Goal: Task Accomplishment & Management: Manage account settings

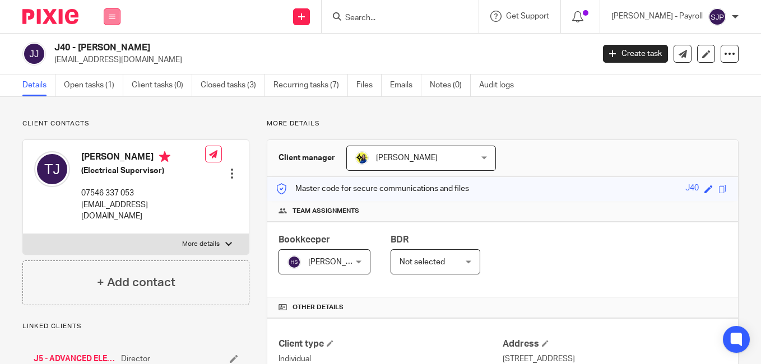
click at [108, 17] on button at bounding box center [112, 16] width 17 height 17
click at [106, 97] on link "Team" at bounding box center [106, 101] width 18 height 8
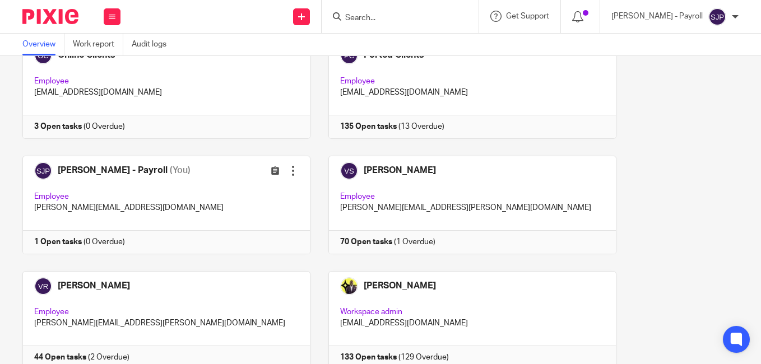
scroll to position [1121, 0]
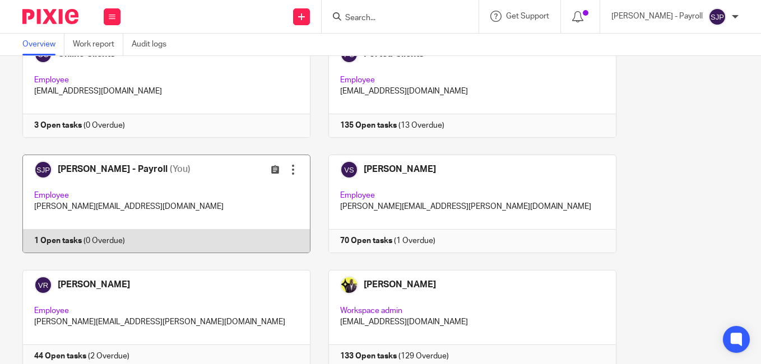
click at [151, 177] on link at bounding box center [158, 204] width 306 height 99
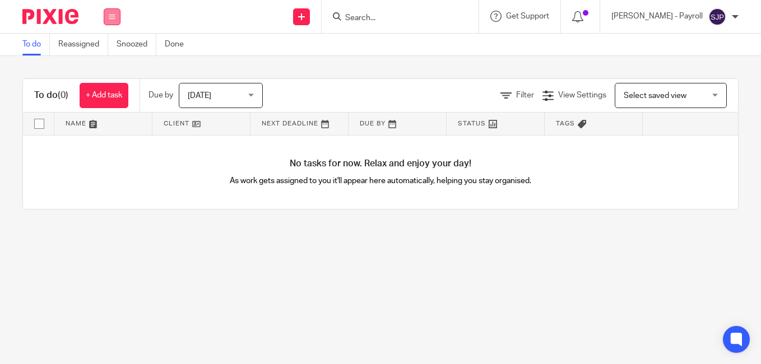
click at [114, 20] on button at bounding box center [112, 16] width 17 height 17
click at [111, 101] on link "Team" at bounding box center [106, 101] width 18 height 8
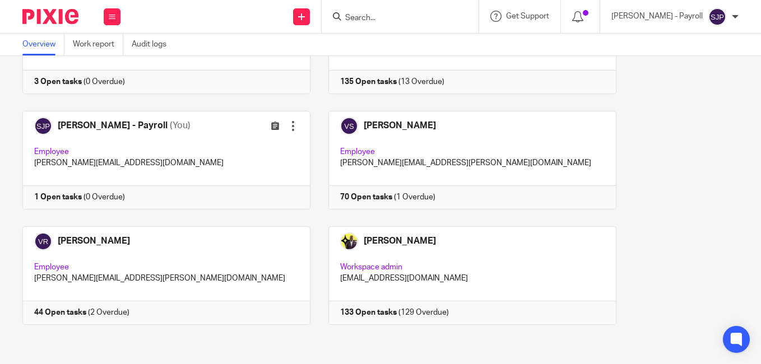
scroll to position [1108, 0]
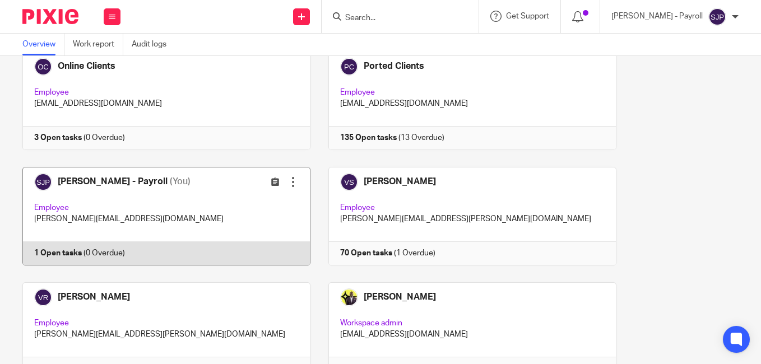
click at [151, 191] on link at bounding box center [158, 216] width 306 height 99
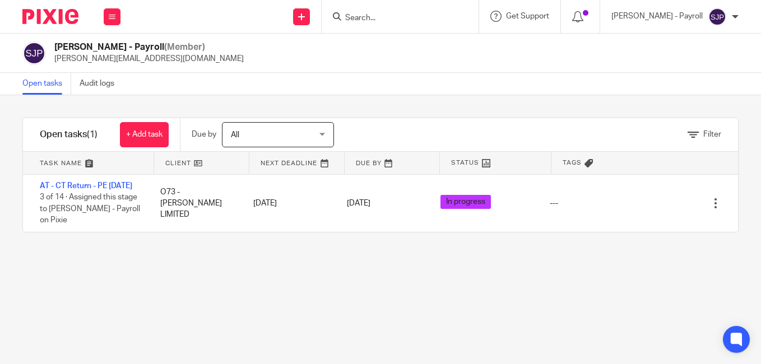
click at [365, 17] on input "Search" at bounding box center [394, 18] width 101 height 10
paste input "TOBY JARRETT"
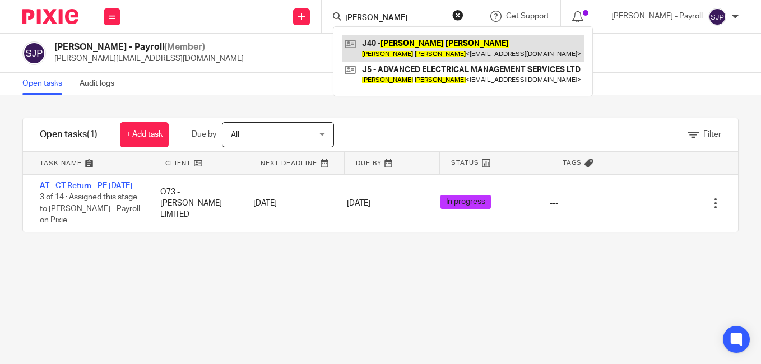
type input "TOBY JARRETT"
click at [426, 52] on link at bounding box center [463, 48] width 242 height 26
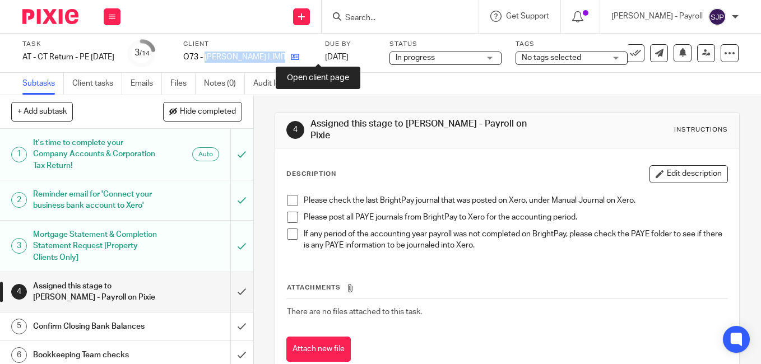
drag, startPoint x: 225, startPoint y: 57, endPoint x: 318, endPoint y: 55, distance: 93.0
click at [311, 55] on div "O73 - JENNIFER O'NEILL LIMITED" at bounding box center [247, 57] width 128 height 11
copy div "JENNIFER O'NEILL LIMITED"
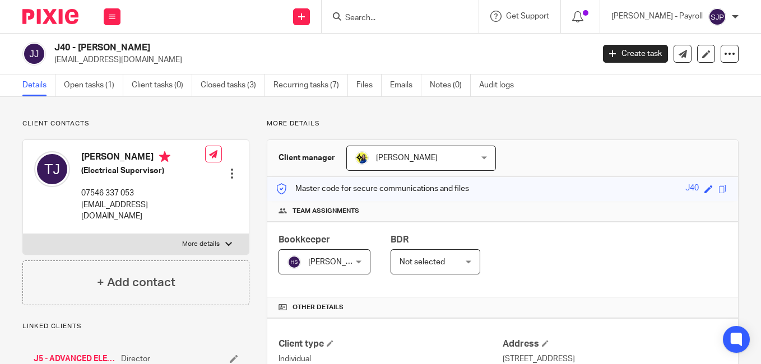
click at [563, 123] on p "More details" at bounding box center [503, 123] width 472 height 9
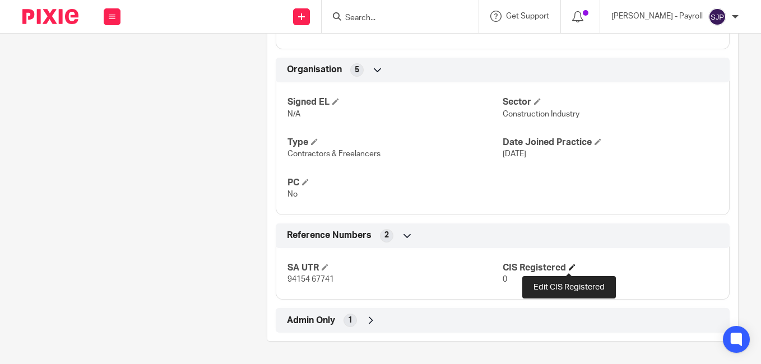
click at [571, 267] on span at bounding box center [572, 267] width 7 height 7
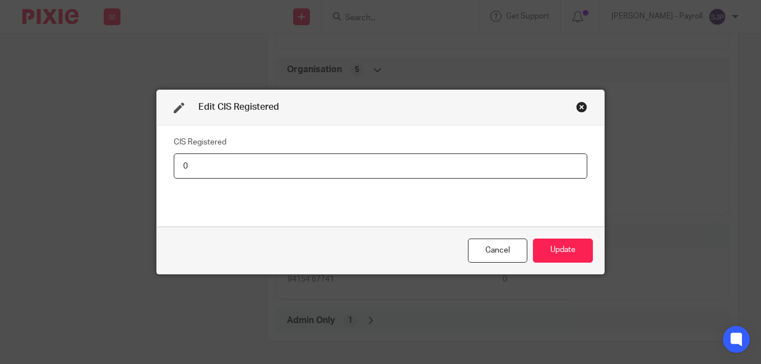
click at [354, 177] on input "0" at bounding box center [381, 166] width 414 height 25
type input "Net - 20%"
click at [539, 247] on button "Update" at bounding box center [563, 251] width 60 height 24
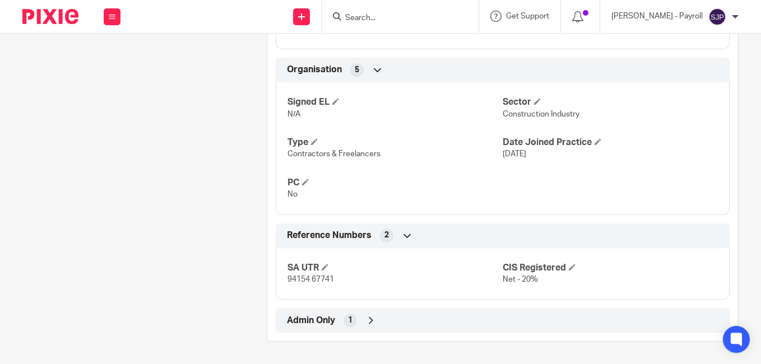
click at [395, 16] on input "Search" at bounding box center [394, 18] width 101 height 10
paste input "[PERSON_NAME]"
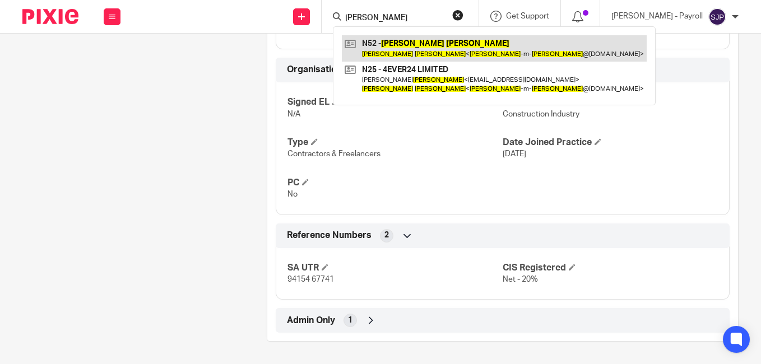
type input "[PERSON_NAME]"
click at [370, 45] on link at bounding box center [494, 48] width 305 height 26
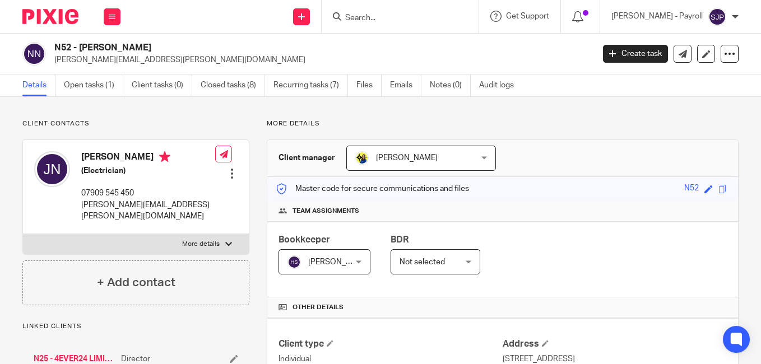
drag, startPoint x: 103, startPoint y: 160, endPoint x: 83, endPoint y: 160, distance: 20.2
click at [83, 160] on h4 "[PERSON_NAME]" at bounding box center [148, 158] width 134 height 14
copy h4 "[PERSON_NAME]"
click at [112, 156] on h4 "[PERSON_NAME]" at bounding box center [148, 158] width 134 height 14
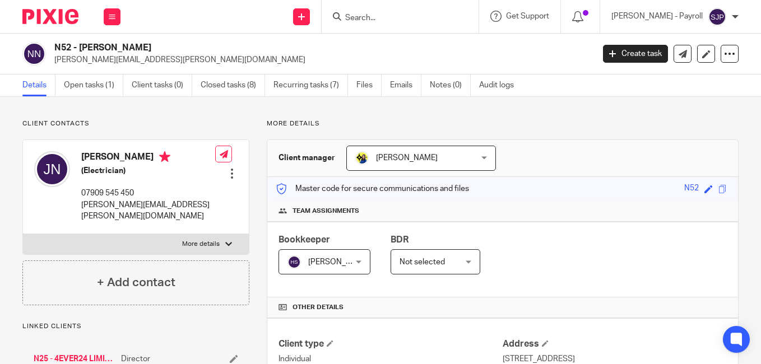
copy h4 "[PERSON_NAME]"
click at [553, 61] on p "[PERSON_NAME][EMAIL_ADDRESS][PERSON_NAME][DOMAIN_NAME]" at bounding box center [320, 59] width 532 height 11
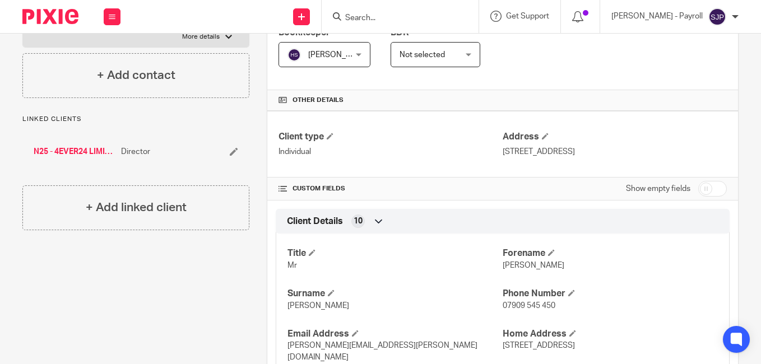
scroll to position [101, 0]
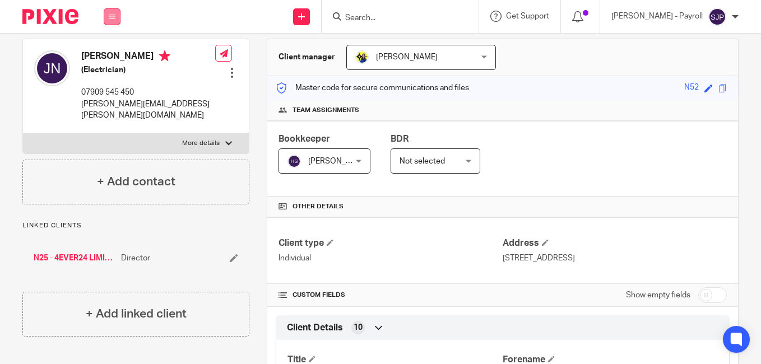
click at [108, 16] on button at bounding box center [112, 16] width 17 height 17
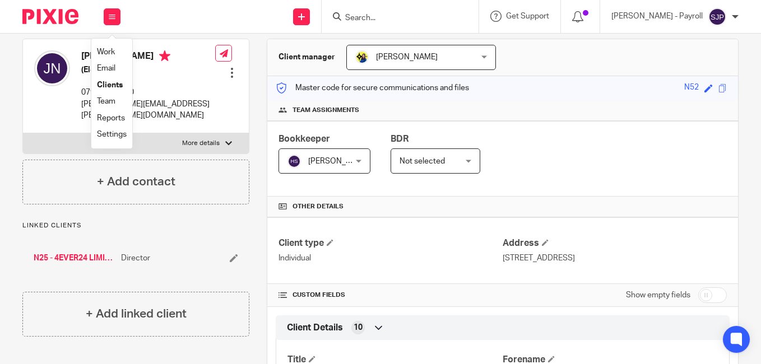
click at [110, 101] on link "Team" at bounding box center [106, 101] width 18 height 8
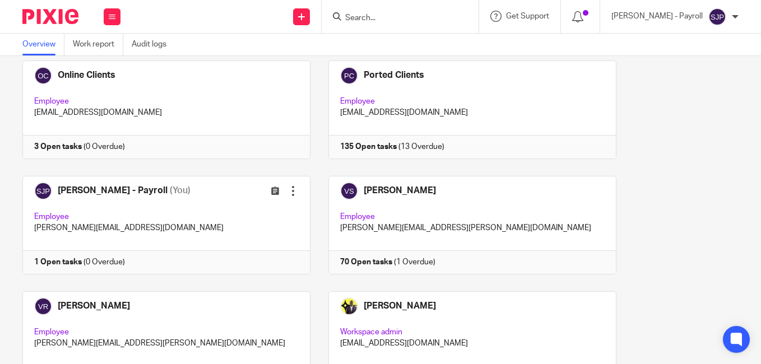
scroll to position [1164, 0]
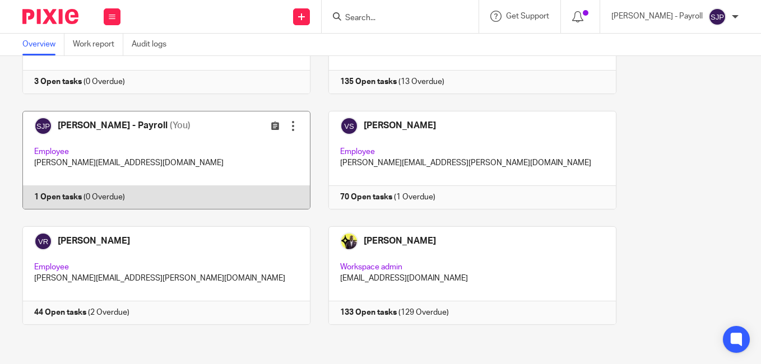
click at [134, 128] on link at bounding box center [158, 160] width 306 height 99
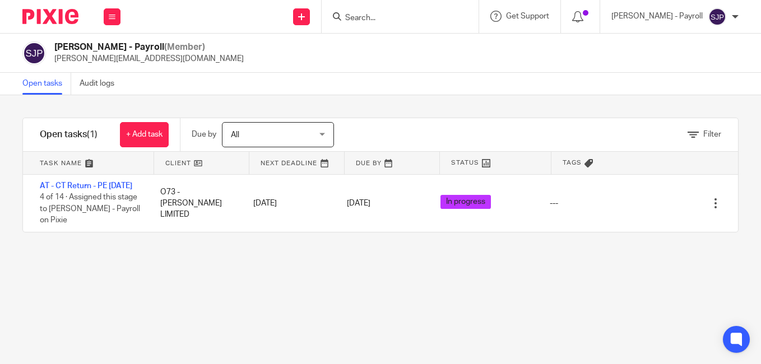
click at [365, 16] on input "Search" at bounding box center [394, 18] width 101 height 10
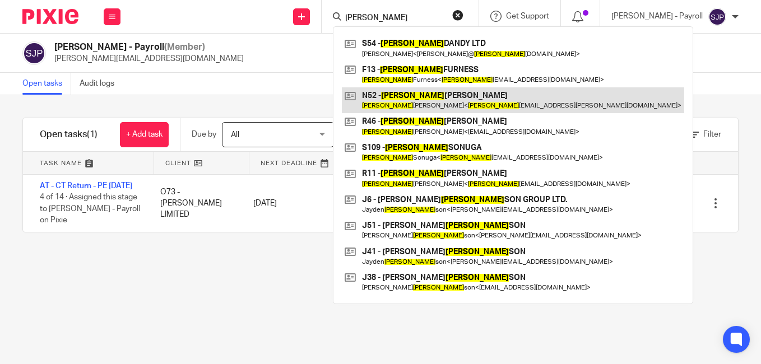
type input "john"
click at [386, 90] on link at bounding box center [513, 100] width 342 height 26
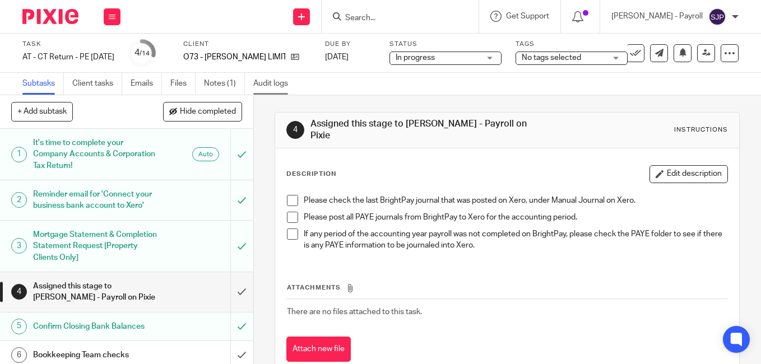
click at [270, 81] on link "Audit logs" at bounding box center [274, 84] width 43 height 22
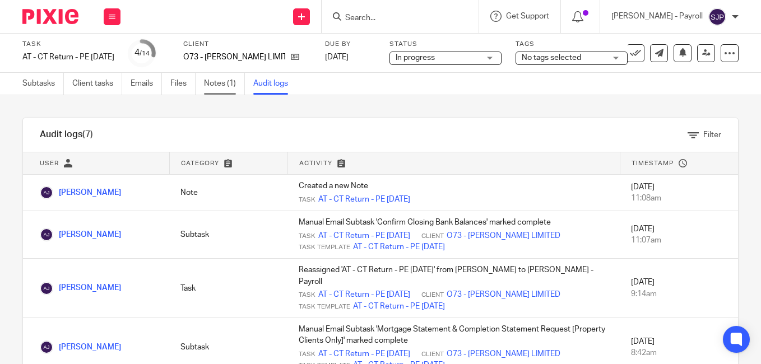
click at [226, 79] on link "Notes (1)" at bounding box center [224, 84] width 41 height 22
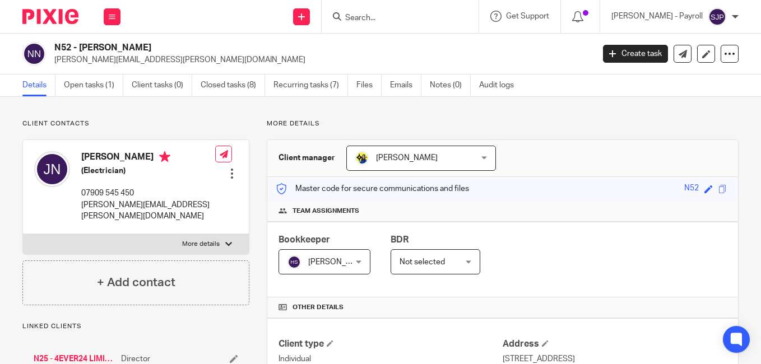
click at [542, 50] on div "N52 - JOHN NOLAN john-m-nolan@hotmail.co.uk" at bounding box center [320, 54] width 532 height 24
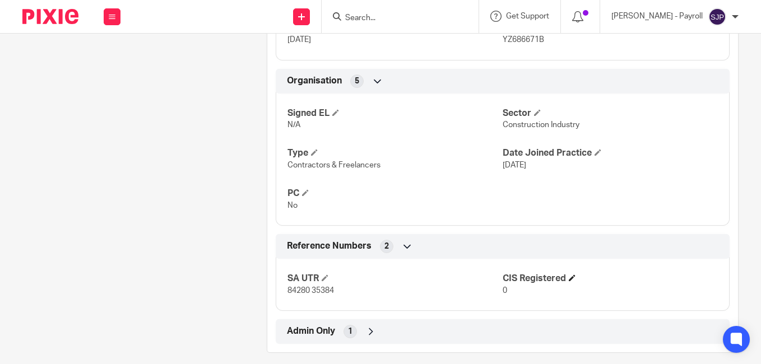
click at [564, 273] on h4 "CIS Registered" at bounding box center [610, 279] width 215 height 12
click at [569, 275] on span at bounding box center [572, 278] width 7 height 7
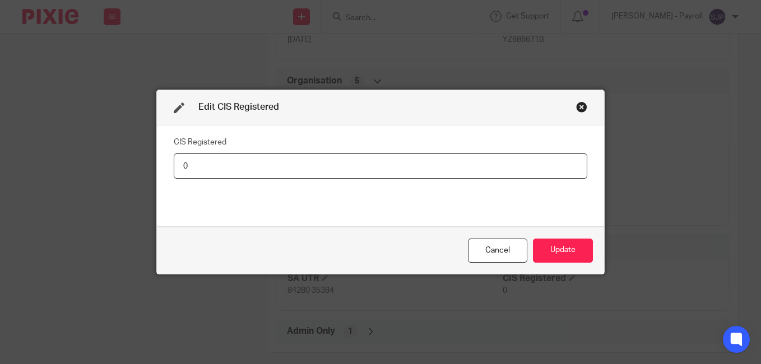
click at [309, 175] on input "0" at bounding box center [381, 166] width 414 height 25
click at [308, 175] on input "0" at bounding box center [381, 166] width 414 height 25
type input "Net - 20%"
click at [545, 232] on div "Cancel Update" at bounding box center [380, 250] width 447 height 47
click at [554, 249] on button "Update" at bounding box center [563, 251] width 60 height 24
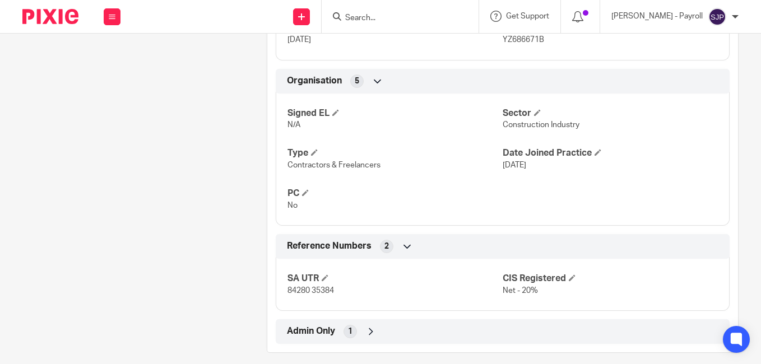
click at [376, 18] on input "Search" at bounding box center [394, 18] width 101 height 10
paste input "ASHLEY LEVY"
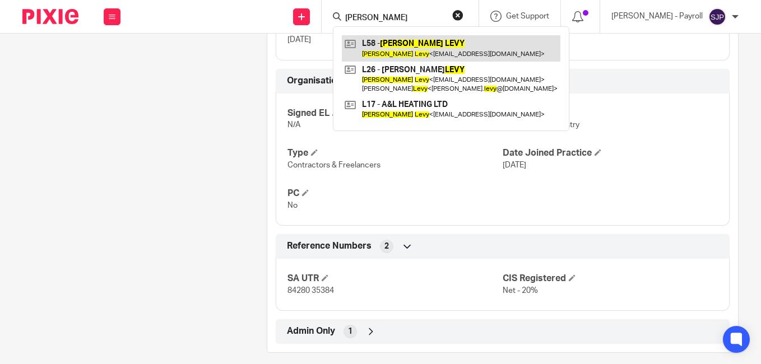
type input "ASHLEY LEVY"
click at [388, 45] on link at bounding box center [451, 48] width 219 height 26
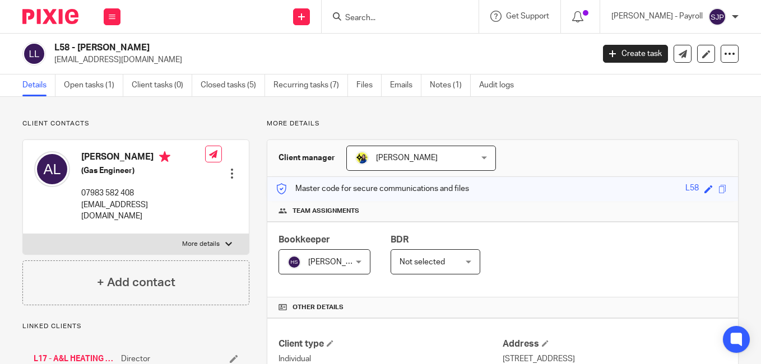
drag, startPoint x: 109, startPoint y: 159, endPoint x: 83, endPoint y: 159, distance: 25.8
click at [83, 159] on h4 "[PERSON_NAME]" at bounding box center [143, 158] width 124 height 14
copy h4 "[PERSON_NAME]"
click at [115, 155] on h4 "[PERSON_NAME]" at bounding box center [143, 158] width 124 height 14
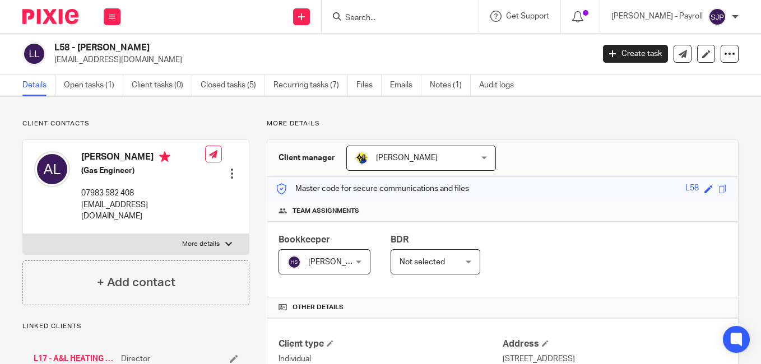
copy h4 "Levy"
click at [531, 49] on div "L58 - [PERSON_NAME] [EMAIL_ADDRESS][DOMAIN_NAME]" at bounding box center [320, 54] width 532 height 24
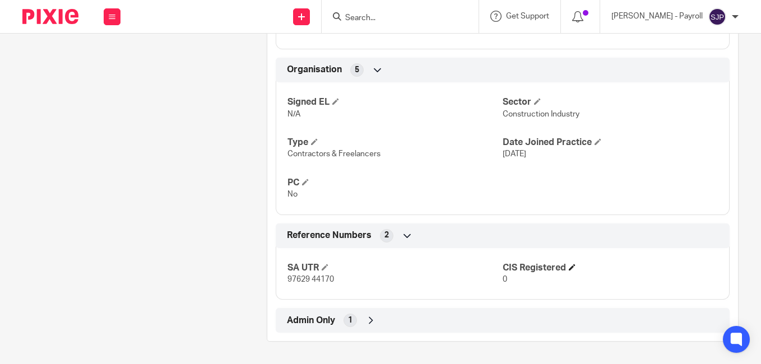
click at [569, 270] on span at bounding box center [572, 267] width 7 height 7
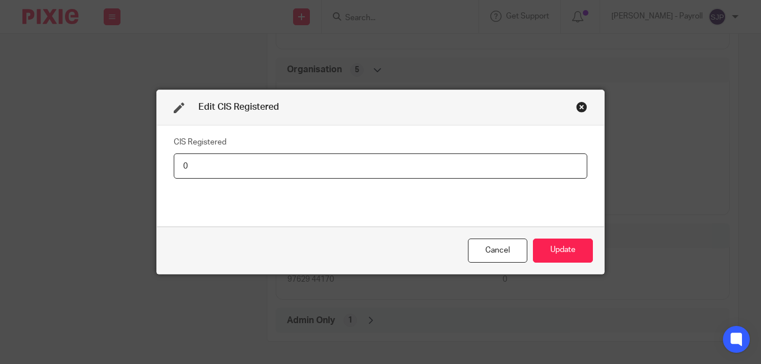
click at [257, 167] on input "0" at bounding box center [381, 166] width 414 height 25
click at [256, 168] on input "0" at bounding box center [381, 166] width 414 height 25
paste input "Net - 20%"
type input "Net - 20%"
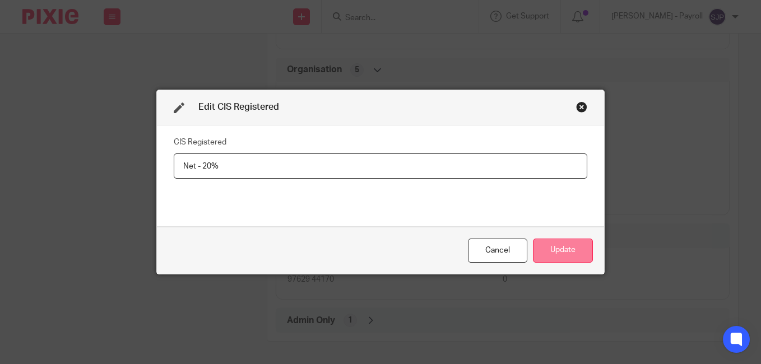
click at [552, 244] on button "Update" at bounding box center [563, 251] width 60 height 24
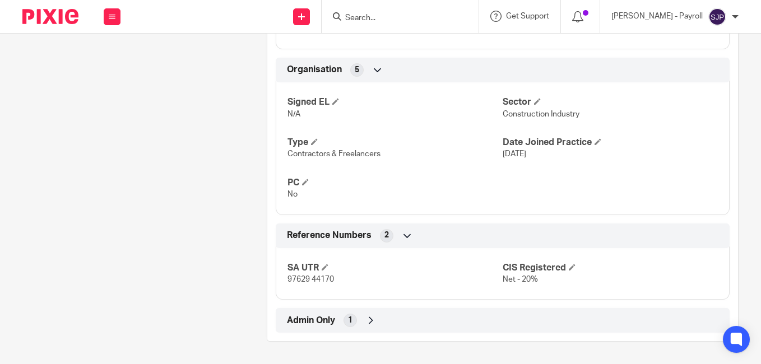
click at [416, 12] on form at bounding box center [403, 17] width 119 height 14
click at [406, 15] on input "Search" at bounding box center [394, 18] width 101 height 10
paste input "CRAIG WEBSTER"
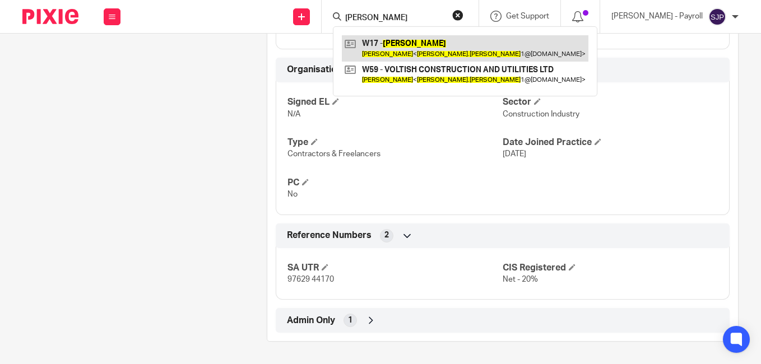
type input "CRAIG WEBSTER"
click at [395, 57] on link at bounding box center [465, 48] width 247 height 26
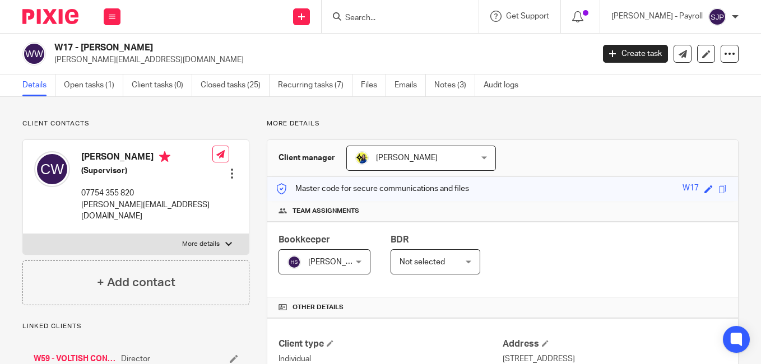
drag, startPoint x: 105, startPoint y: 159, endPoint x: 79, endPoint y: 162, distance: 26.0
click at [80, 162] on div "[PERSON_NAME] (Supervisor) 07754 355 820 [PERSON_NAME][EMAIL_ADDRESS][DOMAIN_NA…" at bounding box center [123, 187] width 178 height 82
copy h4 "[PERSON_NAME]"
click at [140, 154] on h4 "[PERSON_NAME]" at bounding box center [146, 158] width 131 height 14
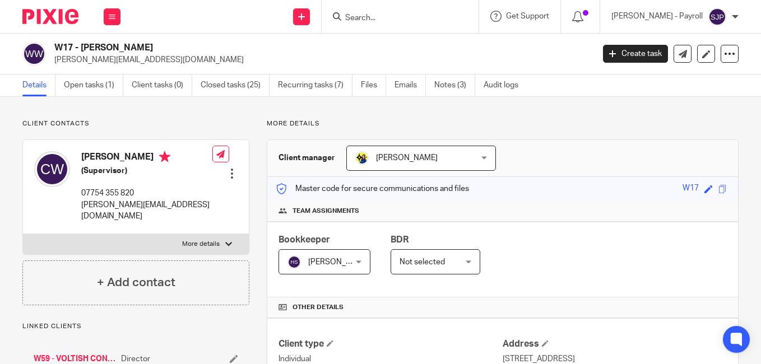
copy h4 "[PERSON_NAME]"
click at [523, 60] on p "[PERSON_NAME][EMAIL_ADDRESS][DOMAIN_NAME]" at bounding box center [320, 59] width 532 height 11
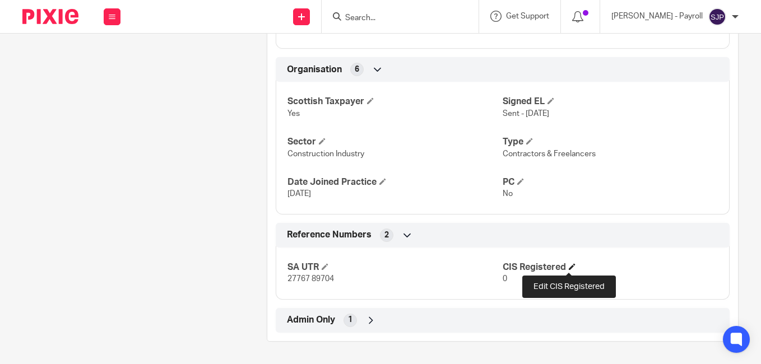
click at [571, 267] on span at bounding box center [572, 266] width 7 height 7
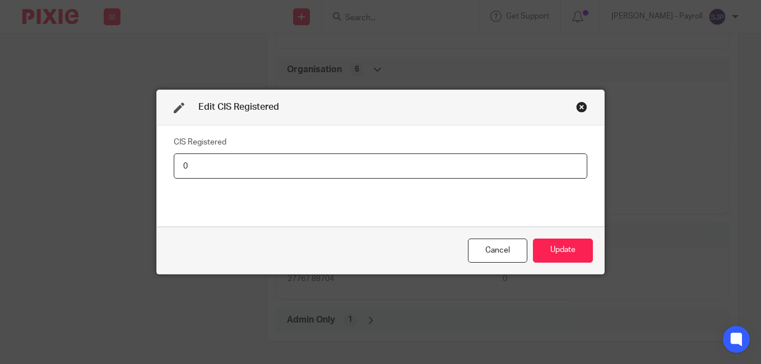
click at [354, 166] on input "0" at bounding box center [381, 166] width 414 height 25
type input "Net - 20%"
click at [542, 249] on button "Update" at bounding box center [563, 251] width 60 height 24
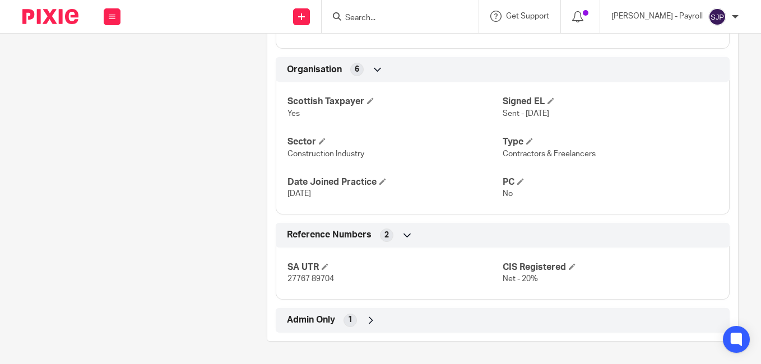
click at [368, 15] on input "Search" at bounding box center [394, 18] width 101 height 10
paste input "[PERSON_NAME]"
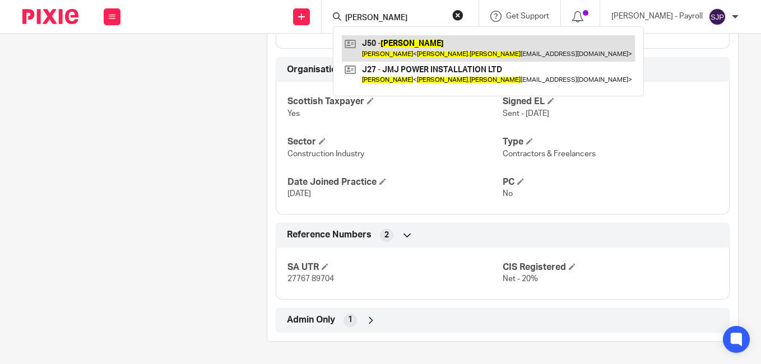
type input "[PERSON_NAME]"
click at [427, 47] on link at bounding box center [488, 48] width 293 height 26
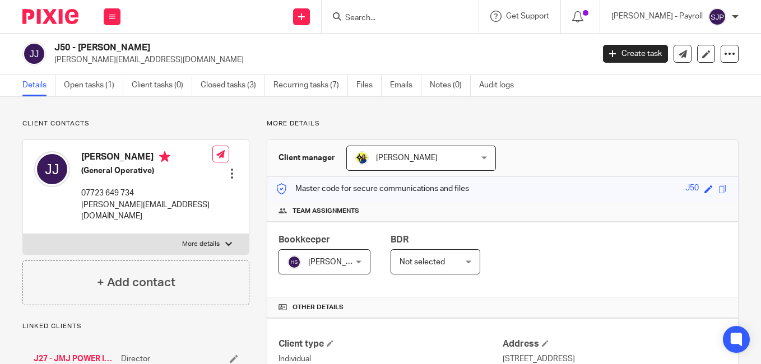
drag, startPoint x: 101, startPoint y: 159, endPoint x: 90, endPoint y: 158, distance: 11.2
click at [90, 158] on h4 "Joel Jones" at bounding box center [146, 158] width 131 height 14
drag, startPoint x: 90, startPoint y: 158, endPoint x: 96, endPoint y: 156, distance: 6.6
click at [96, 156] on h4 "Joel Jones" at bounding box center [146, 158] width 131 height 14
drag, startPoint x: 100, startPoint y: 160, endPoint x: 83, endPoint y: 160, distance: 17.4
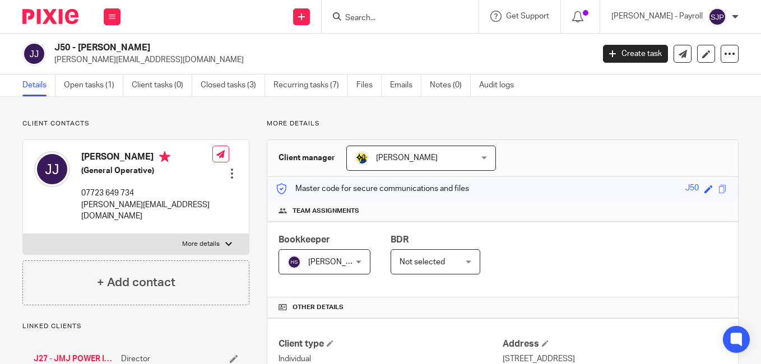
click at [83, 160] on h4 "Joel Jones" at bounding box center [146, 158] width 131 height 14
copy h4 "Joel"
click at [110, 154] on h4 "Joel Jones" at bounding box center [146, 158] width 131 height 14
copy h4 "Jones"
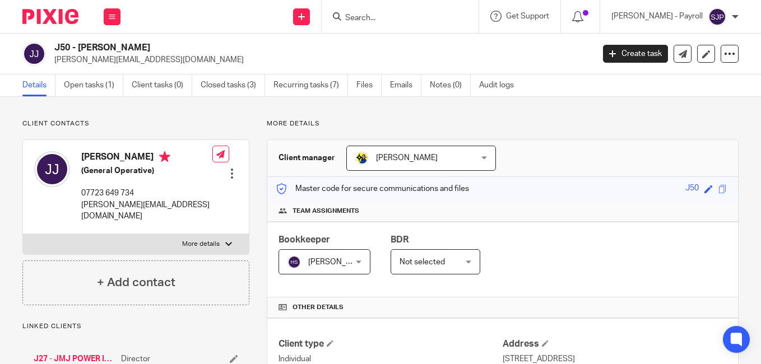
click at [542, 61] on p "joel.jones99.jj76@gmail.com" at bounding box center [320, 59] width 532 height 11
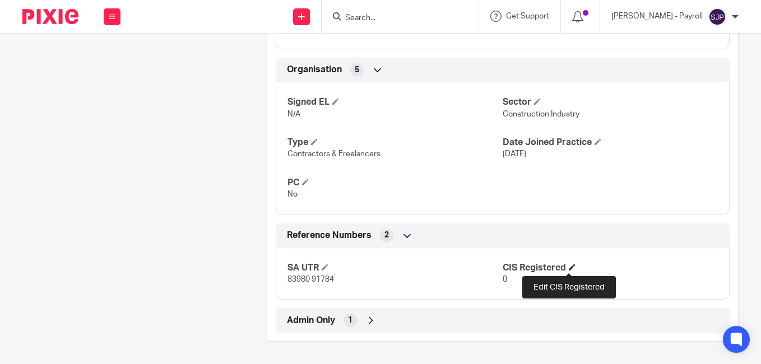
click at [569, 264] on span at bounding box center [572, 267] width 7 height 7
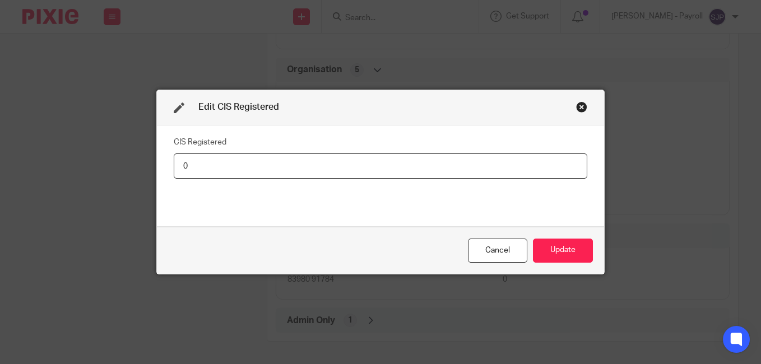
click at [351, 168] on input "0" at bounding box center [381, 166] width 414 height 25
type input "Net - 20%"
click at [544, 247] on button "Update" at bounding box center [563, 251] width 60 height 24
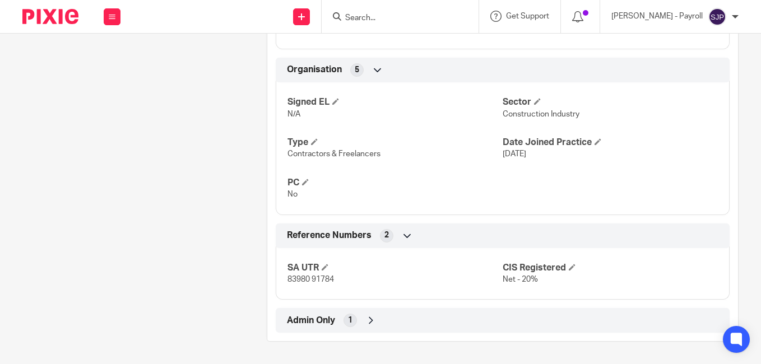
click at [390, 13] on input "Search" at bounding box center [394, 18] width 101 height 10
paste input "PAUL APPERLEY"
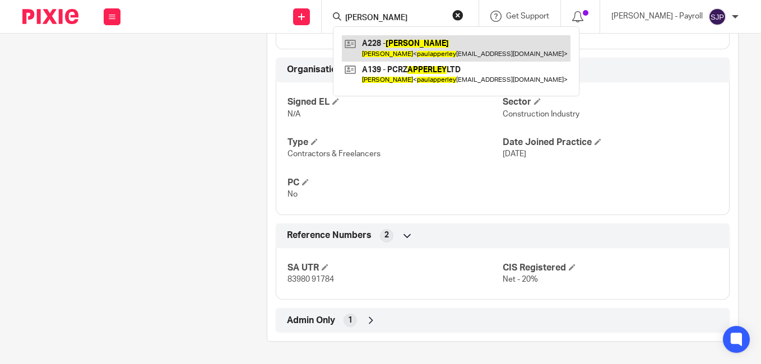
type input "PAUL APPERLEY"
click at [391, 43] on link at bounding box center [456, 48] width 229 height 26
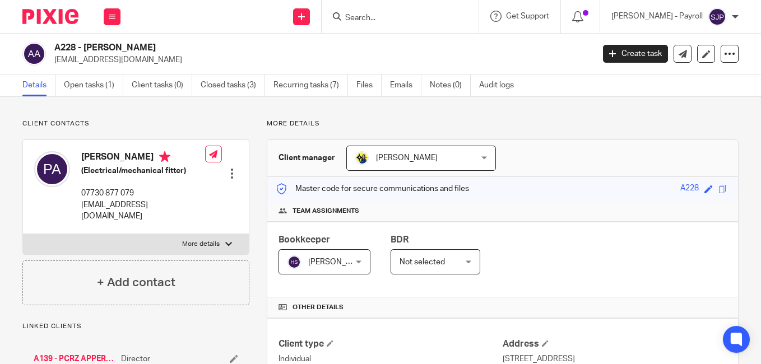
drag, startPoint x: 100, startPoint y: 157, endPoint x: 83, endPoint y: 157, distance: 16.8
click at [83, 157] on h4 "Paul Apperley" at bounding box center [143, 158] width 124 height 14
copy h4 "Paul"
click at [138, 153] on h4 "Paul Apperley" at bounding box center [143, 158] width 124 height 14
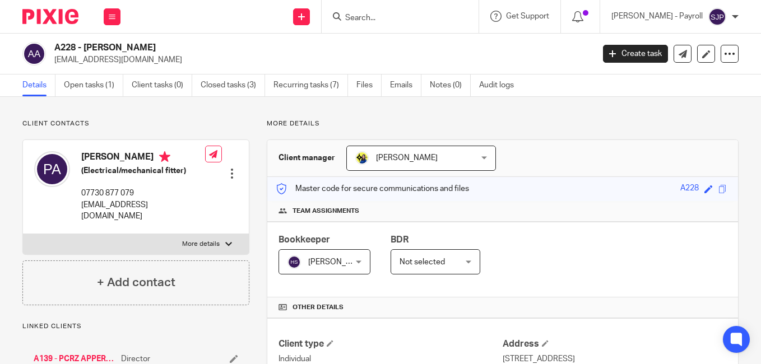
click at [133, 160] on h4 "Paul Apperley" at bounding box center [143, 158] width 124 height 14
copy h4 "Apperley"
click at [522, 58] on p "paulapperley95@yahoo.com" at bounding box center [320, 59] width 532 height 11
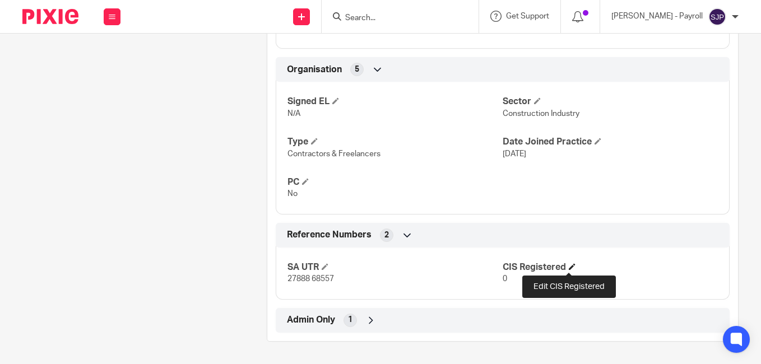
click at [569, 266] on span at bounding box center [572, 266] width 7 height 7
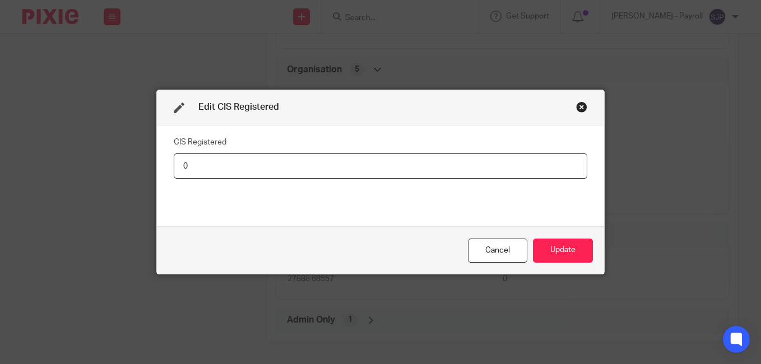
click at [363, 159] on input "0" at bounding box center [381, 166] width 414 height 25
click at [361, 160] on input "0" at bounding box center [381, 166] width 414 height 25
click at [350, 166] on input "0" at bounding box center [381, 166] width 414 height 25
type input "Net - 20%"
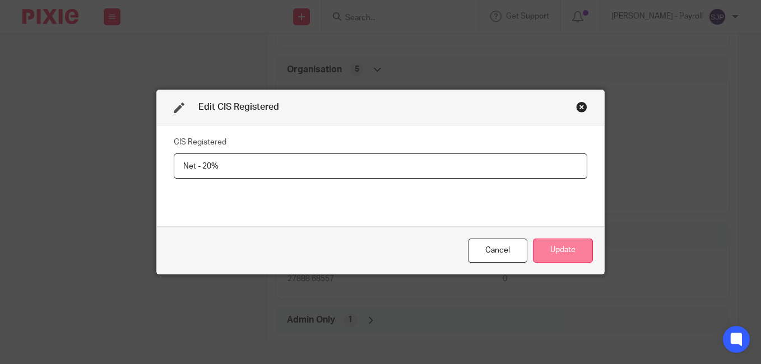
click at [575, 252] on button "Update" at bounding box center [563, 251] width 60 height 24
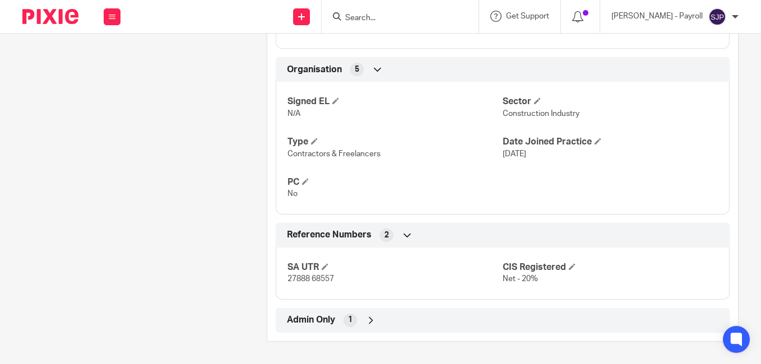
click at [379, 21] on input "Search" at bounding box center [394, 18] width 101 height 10
paste input "PETER BOOTLE-O REILLY"
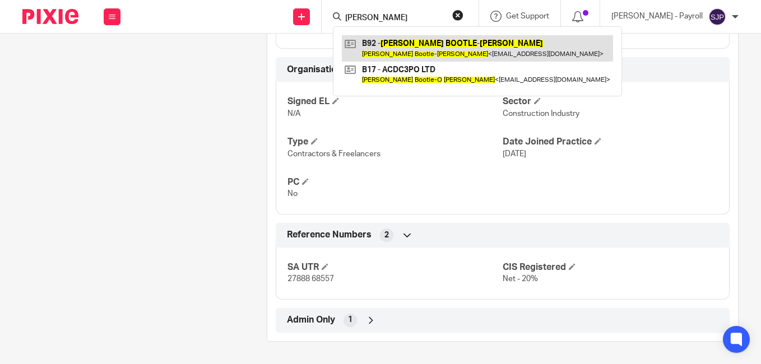
type input "PETER BOOTLE-O REILLY"
click at [406, 52] on link at bounding box center [477, 48] width 271 height 26
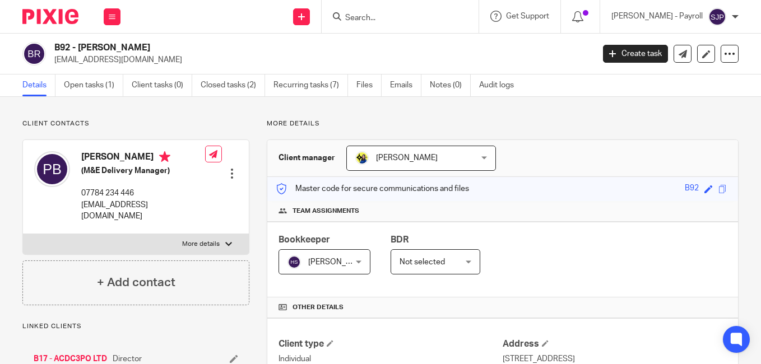
drag, startPoint x: 103, startPoint y: 156, endPoint x: 82, endPoint y: 159, distance: 20.9
click at [82, 159] on h4 "Peter Bootle-O’Reilly" at bounding box center [143, 158] width 124 height 14
copy h4 "Peter"
drag, startPoint x: 133, startPoint y: 161, endPoint x: 107, endPoint y: 160, distance: 26.4
click at [107, 160] on h4 "Peter Bootle-O’Reilly" at bounding box center [143, 158] width 124 height 14
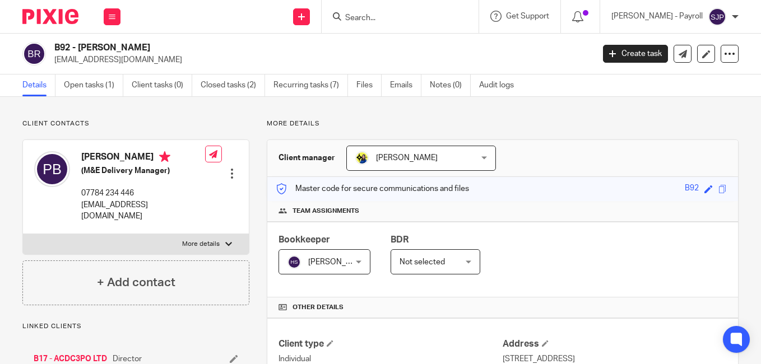
drag, startPoint x: 107, startPoint y: 160, endPoint x: 137, endPoint y: 157, distance: 29.8
click at [137, 157] on h4 "Peter Bootle-O’Reilly" at bounding box center [143, 158] width 124 height 14
click at [138, 157] on h4 "Peter Bootle-O’Reilly" at bounding box center [143, 158] width 124 height 14
drag, startPoint x: 137, startPoint y: 158, endPoint x: 108, endPoint y: 164, distance: 29.7
click at [108, 164] on h4 "Peter Bootle-O’Reilly" at bounding box center [143, 158] width 124 height 14
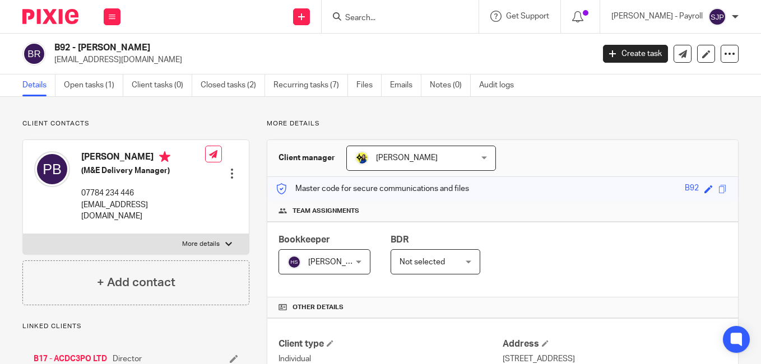
copy h4 "Bootle-"
click at [139, 158] on h4 "Peter Bootle-O’Reilly" at bounding box center [143, 158] width 124 height 14
click at [562, 68] on div "B92 - PETER BOOTLE-O REILLY pdbootleoreilly@hotmail.com Create task Update from…" at bounding box center [380, 54] width 761 height 41
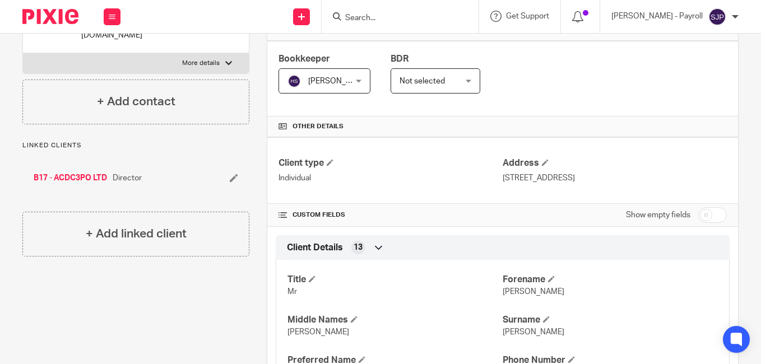
scroll to position [224, 0]
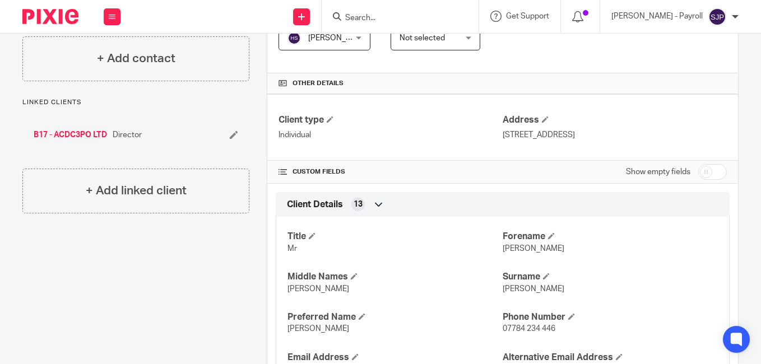
drag, startPoint x: 702, startPoint y: 170, endPoint x: 679, endPoint y: 178, distance: 24.5
click at [702, 170] on input "checkbox" at bounding box center [712, 172] width 29 height 16
checkbox input "true"
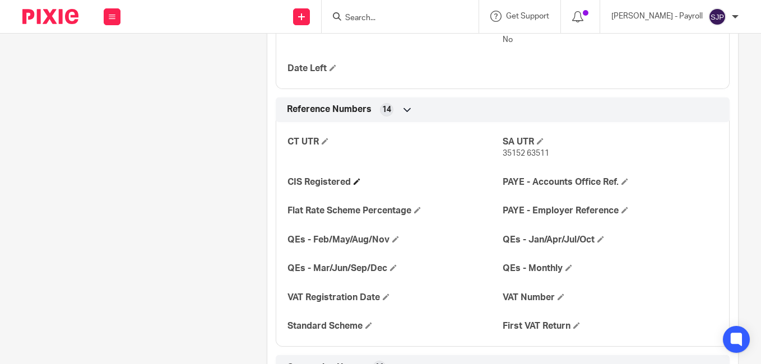
click at [351, 183] on h4 "CIS Registered" at bounding box center [394, 182] width 215 height 12
click at [354, 183] on span at bounding box center [357, 181] width 7 height 7
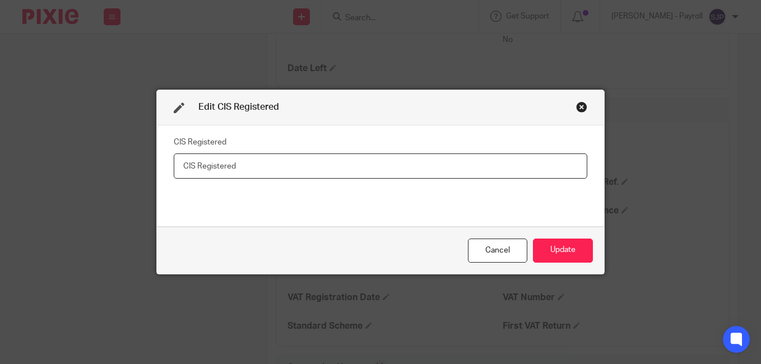
click at [340, 172] on input "text" at bounding box center [381, 166] width 414 height 25
paste input "Net - 20%"
type input "Net - 20%"
click at [568, 256] on button "Update" at bounding box center [563, 251] width 60 height 24
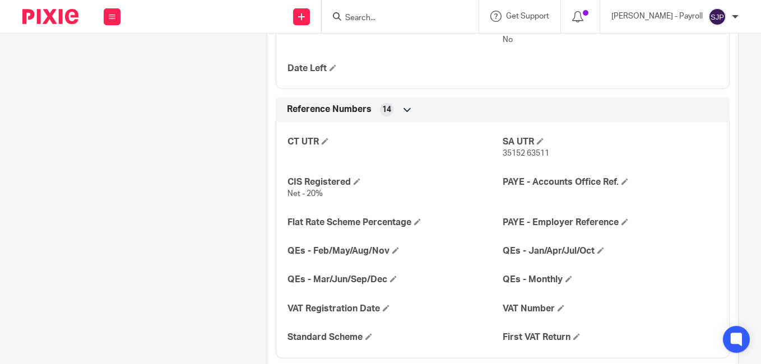
click at [412, 19] on input "Search" at bounding box center [394, 18] width 101 height 10
paste input "MARIUS BRAILEANU"
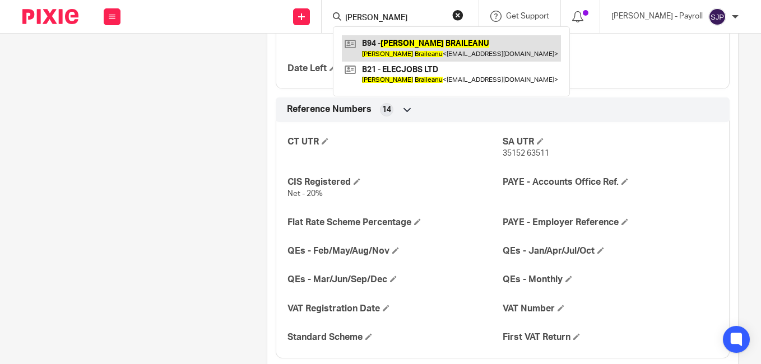
type input "MARIUS BRAILEANU"
click at [387, 40] on link at bounding box center [451, 48] width 219 height 26
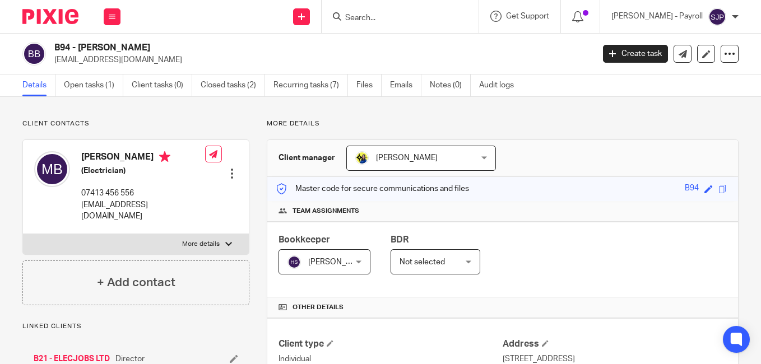
drag, startPoint x: 110, startPoint y: 159, endPoint x: 81, endPoint y: 157, distance: 29.2
click at [81, 157] on div "Marius Braileanu (Electrician) 07413 456 556 mariusreina@yahoo.com" at bounding box center [119, 187] width 171 height 82
copy h4 "Marius"
click at [137, 157] on h4 "Marius Braileanu" at bounding box center [143, 158] width 124 height 14
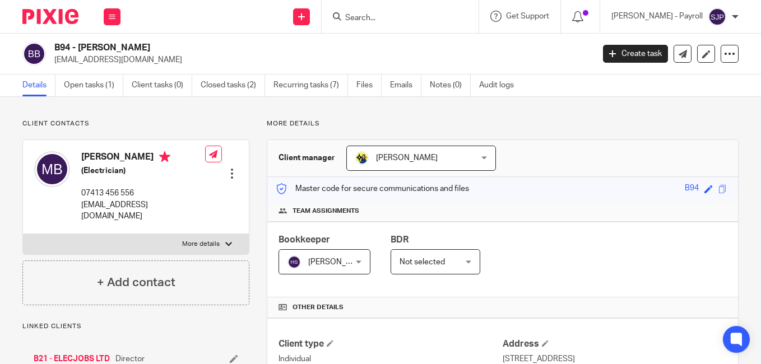
copy h4 "Braileanu"
click at [570, 54] on p "mariusreina@yahoo.com" at bounding box center [320, 59] width 532 height 11
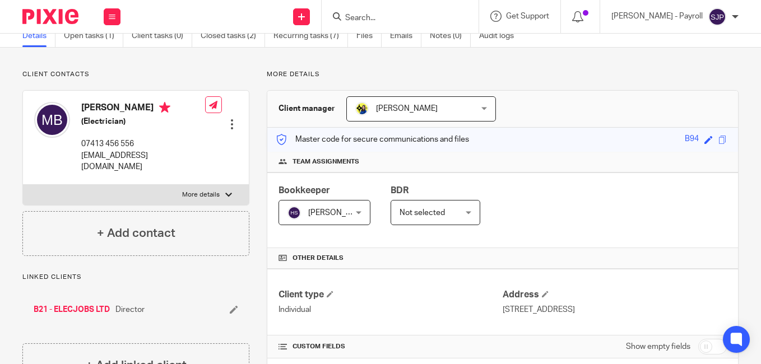
scroll to position [112, 0]
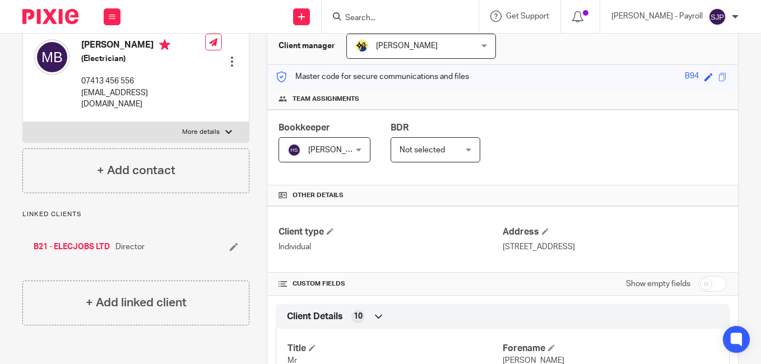
click at [699, 282] on input "checkbox" at bounding box center [712, 284] width 29 height 16
checkbox input "true"
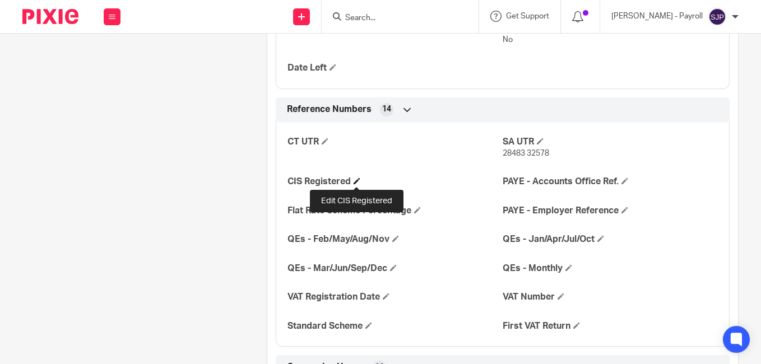
click at [355, 180] on span at bounding box center [357, 181] width 7 height 7
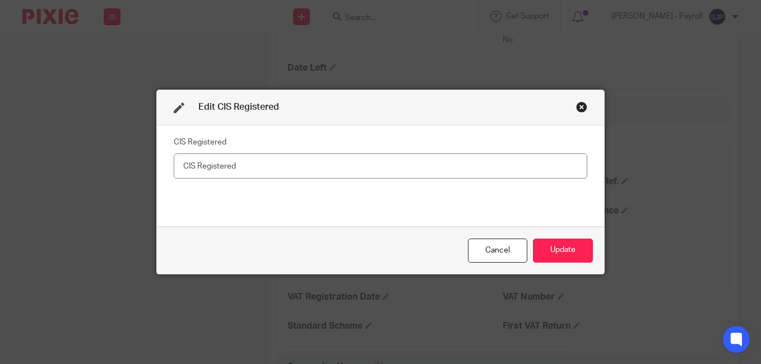
click at [280, 165] on input "text" at bounding box center [381, 166] width 414 height 25
type input "Net - 20%"
click at [570, 257] on button "Update" at bounding box center [563, 251] width 60 height 24
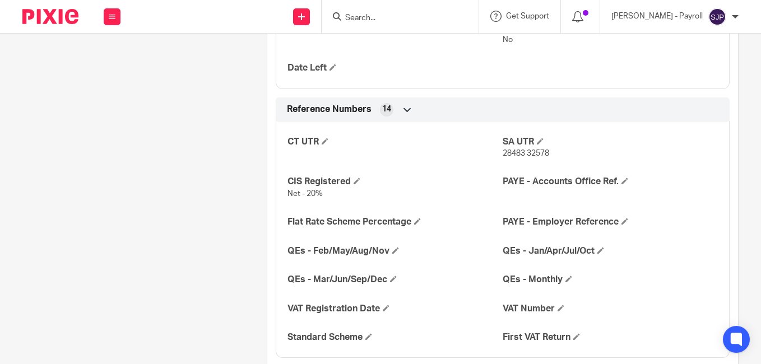
click at [364, 15] on input "Search" at bounding box center [394, 18] width 101 height 10
paste input "DECLAN HORTON-CLARK"
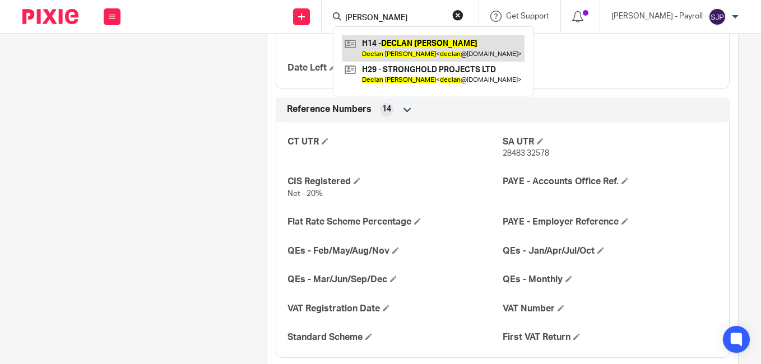
type input "DECLAN HORTON-CLARK"
click at [364, 50] on link at bounding box center [433, 48] width 183 height 26
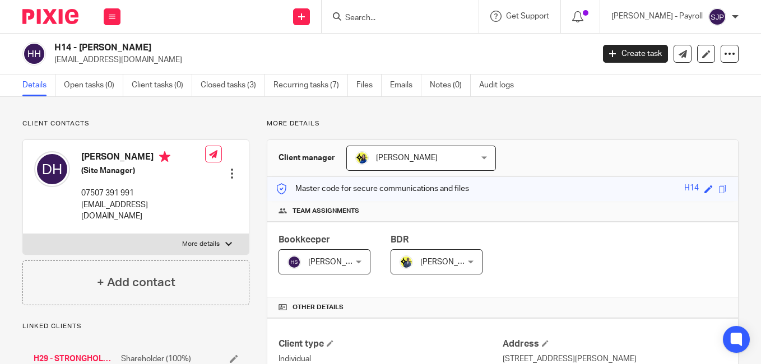
drag, startPoint x: 111, startPoint y: 159, endPoint x: 79, endPoint y: 159, distance: 31.9
click at [79, 159] on div "[PERSON_NAME] (Site Manager) 07507 391 991 [EMAIL_ADDRESS][DOMAIN_NAME]" at bounding box center [119, 187] width 171 height 82
copy h4 "Declan"
drag, startPoint x: 143, startPoint y: 159, endPoint x: 115, endPoint y: 160, distance: 28.6
click at [115, 160] on h4 "[PERSON_NAME]" at bounding box center [143, 158] width 124 height 14
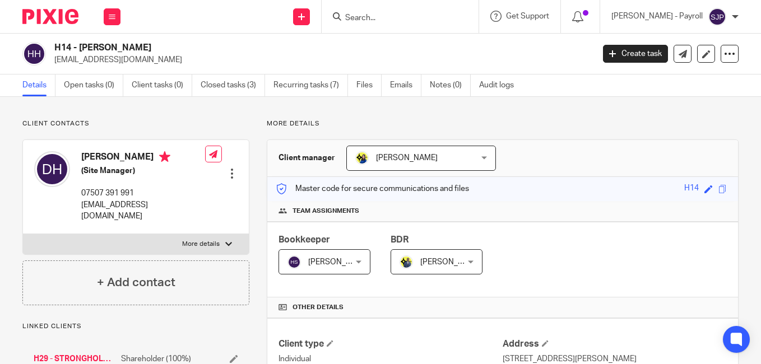
copy h4 "[PERSON_NAME]"
click at [151, 157] on h4 "[PERSON_NAME]" at bounding box center [143, 158] width 124 height 14
copy h4 "[PERSON_NAME]"
click at [502, 63] on p "[EMAIL_ADDRESS][DOMAIN_NAME]" at bounding box center [320, 59] width 532 height 11
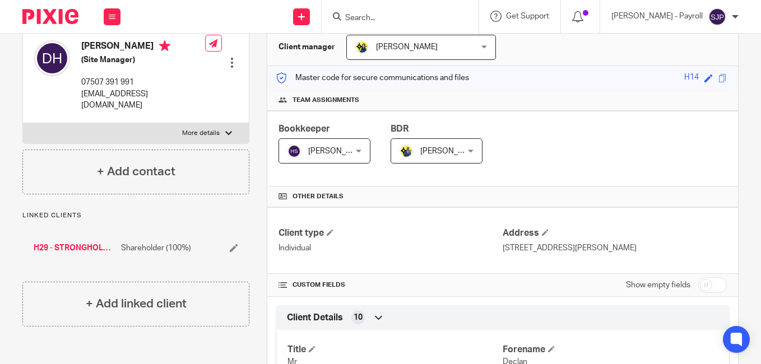
scroll to position [112, 0]
click at [701, 286] on input "checkbox" at bounding box center [712, 284] width 29 height 16
checkbox input "true"
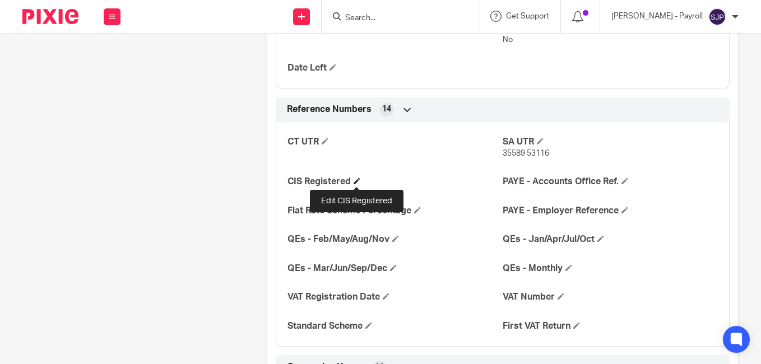
click at [354, 180] on span at bounding box center [357, 181] width 7 height 7
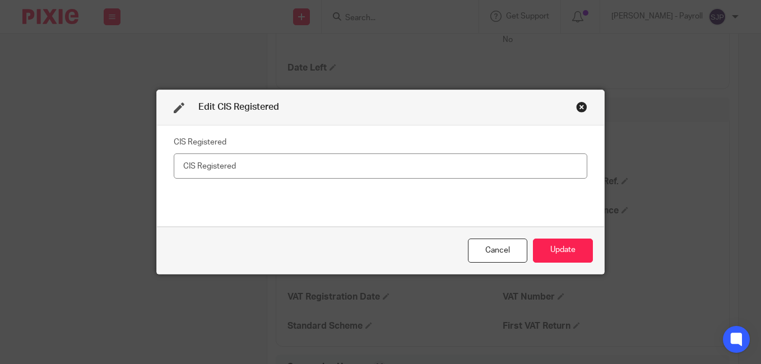
click at [271, 165] on input "text" at bounding box center [381, 166] width 414 height 25
type input "Net - 20%"
click at [554, 254] on button "Update" at bounding box center [563, 251] width 60 height 24
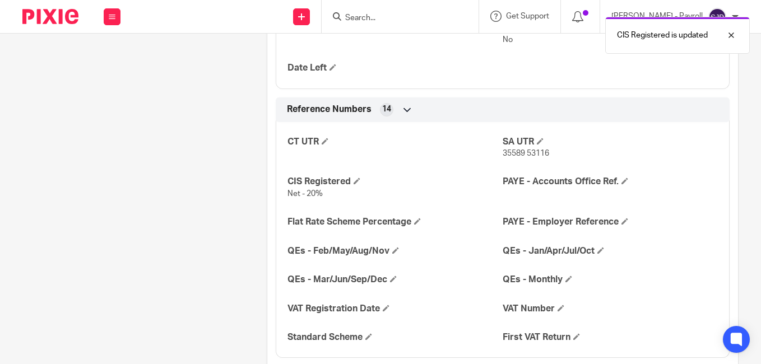
click at [402, 16] on div "CIS Registered is updated" at bounding box center [564, 32] width 369 height 43
click at [394, 18] on div "CIS Registered is updated" at bounding box center [564, 32] width 369 height 43
click at [376, 16] on input "Search" at bounding box center [394, 18] width 101 height 10
paste input "[PERSON_NAME]"
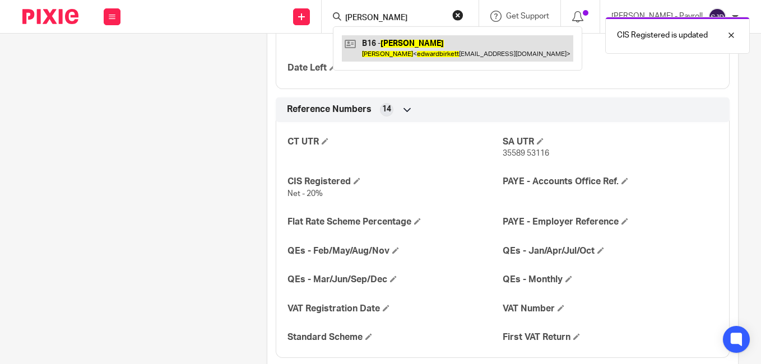
type input "[PERSON_NAME]"
click at [379, 43] on link at bounding box center [457, 48] width 231 height 26
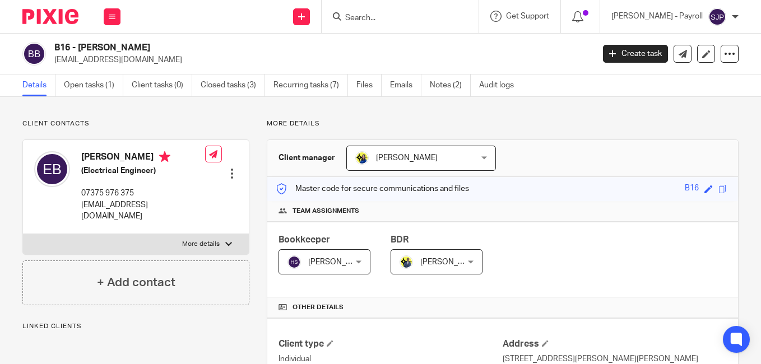
drag, startPoint x: 112, startPoint y: 157, endPoint x: 82, endPoint y: 159, distance: 29.2
click at [82, 159] on h4 "[PERSON_NAME]" at bounding box center [143, 158] width 124 height 14
copy h4 "[PERSON_NAME]"
click at [138, 157] on h4 "[PERSON_NAME]" at bounding box center [143, 158] width 124 height 14
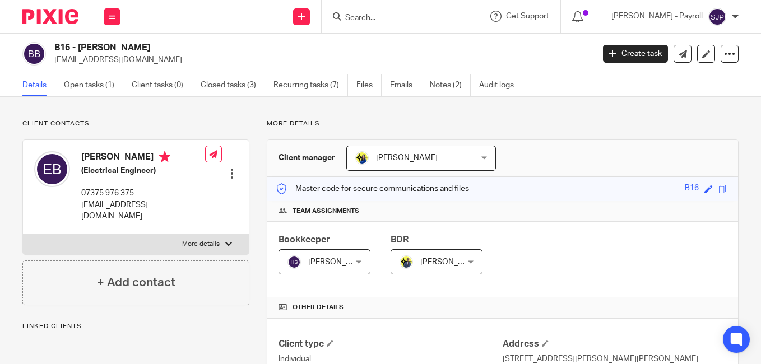
copy h4 "[PERSON_NAME]"
click at [530, 61] on p "[EMAIL_ADDRESS][DOMAIN_NAME]" at bounding box center [320, 59] width 532 height 11
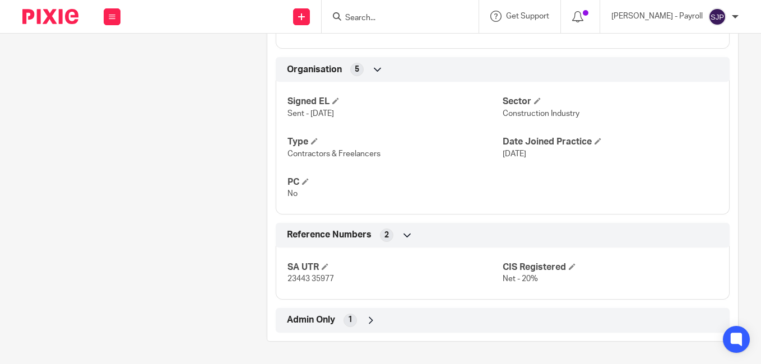
click at [379, 12] on form at bounding box center [403, 17] width 119 height 14
click at [376, 17] on input "Search" at bounding box center [394, 18] width 101 height 10
paste input "[PERSON_NAME]"
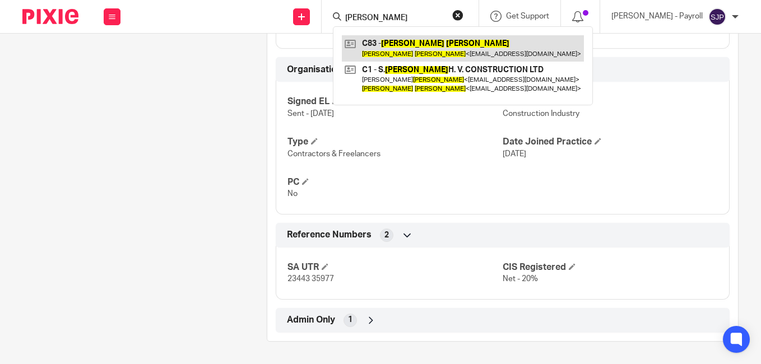
type input "[PERSON_NAME]"
click at [385, 45] on link at bounding box center [463, 48] width 242 height 26
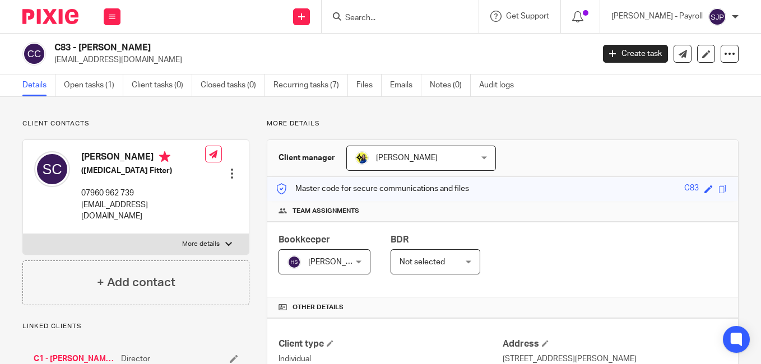
drag, startPoint x: 104, startPoint y: 157, endPoint x: 81, endPoint y: 160, distance: 22.6
click at [81, 160] on h4 "[PERSON_NAME]" at bounding box center [143, 158] width 124 height 14
copy h4 "[PERSON_NAME]"
click at [133, 159] on h4 "[PERSON_NAME]" at bounding box center [143, 158] width 124 height 14
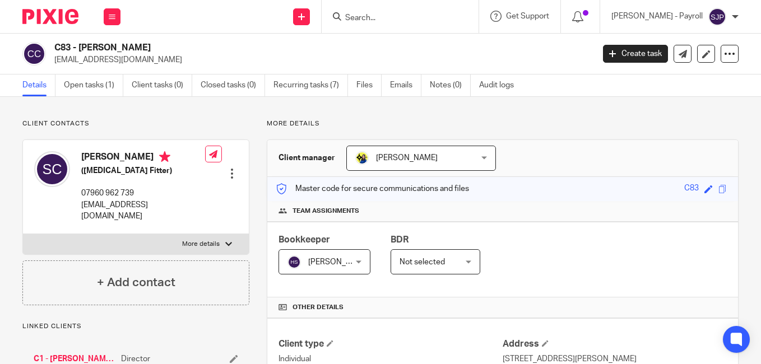
copy h4 "[PERSON_NAME]"
drag, startPoint x: 514, startPoint y: 117, endPoint x: 521, endPoint y: 115, distance: 7.5
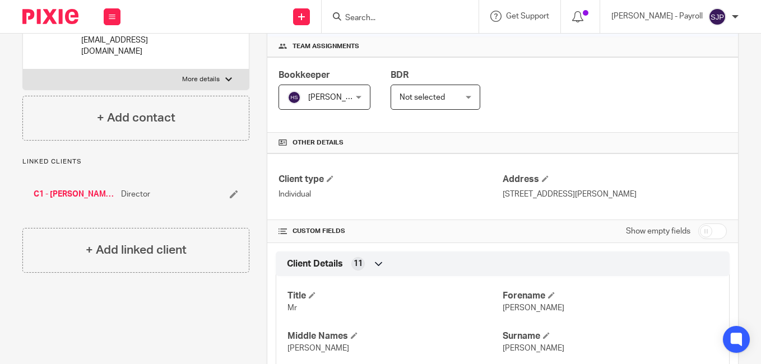
scroll to position [168, 0]
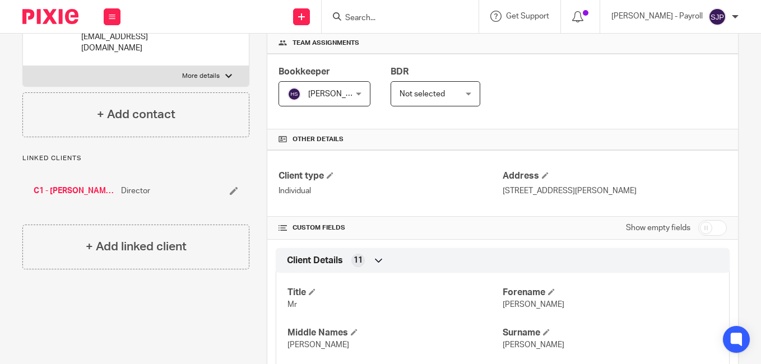
click at [705, 228] on input "checkbox" at bounding box center [712, 228] width 29 height 16
checkbox input "true"
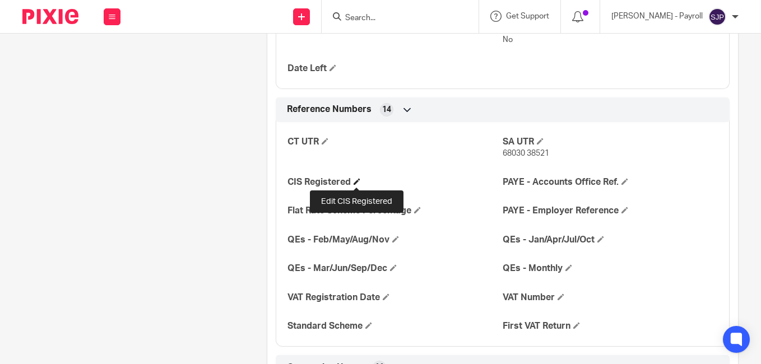
click at [359, 183] on span at bounding box center [357, 181] width 7 height 7
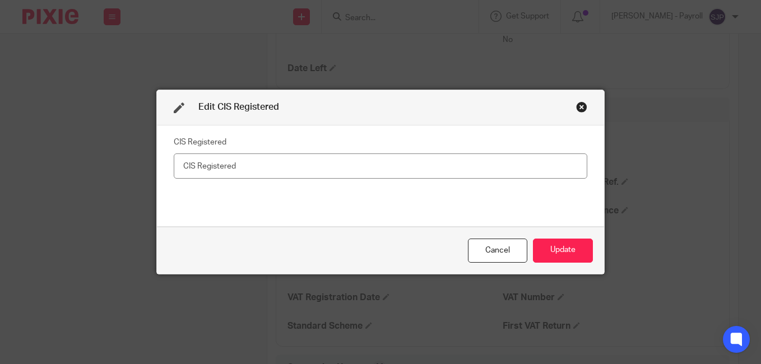
click at [280, 166] on input "text" at bounding box center [381, 166] width 414 height 25
type input "Net - 20%"
click at [562, 243] on button "Update" at bounding box center [563, 251] width 60 height 24
